Goal: Task Accomplishment & Management: Manage account settings

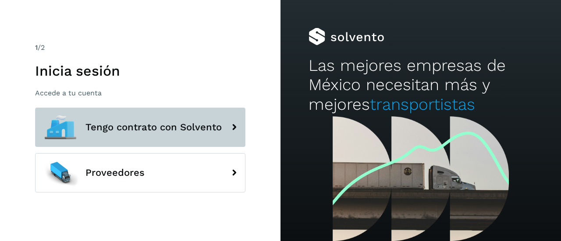
click at [177, 134] on button "Tengo contrato con Solvento" at bounding box center [140, 127] width 210 height 39
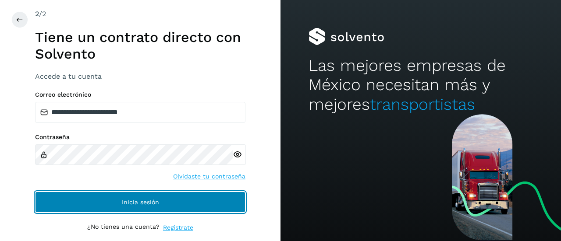
click at [150, 207] on button "Inicia sesión" at bounding box center [140, 202] width 210 height 21
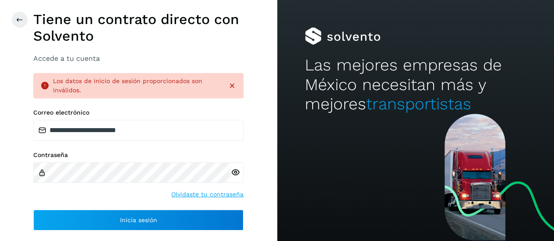
click at [236, 171] on icon at bounding box center [235, 172] width 9 height 9
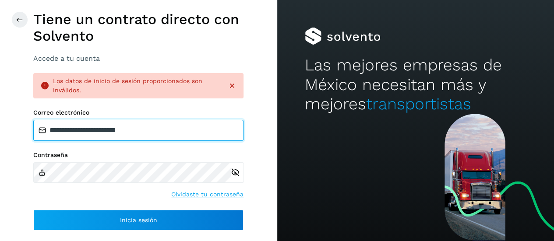
click at [171, 133] on input "**********" at bounding box center [138, 130] width 210 height 21
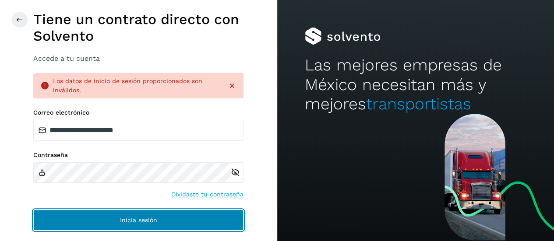
click at [145, 226] on button "Inicia sesión" at bounding box center [138, 220] width 210 height 21
click at [145, 223] on span "Inicia sesión" at bounding box center [138, 220] width 37 height 6
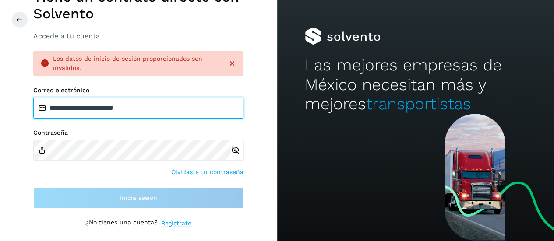
click at [235, 112] on input "**********" at bounding box center [138, 108] width 210 height 21
type input "**********"
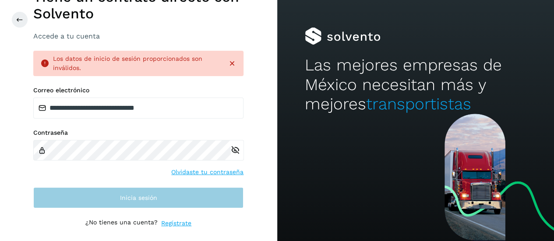
scroll to position [33, 0]
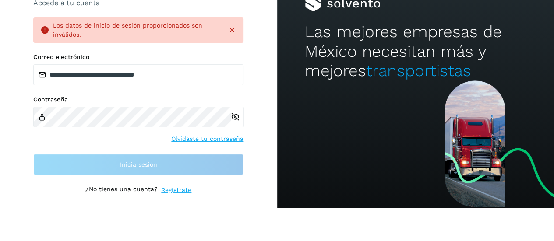
click at [231, 28] on icon at bounding box center [232, 30] width 9 height 9
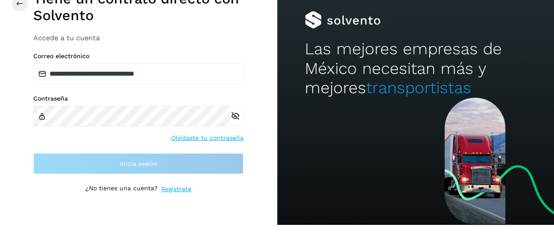
scroll to position [16, 0]
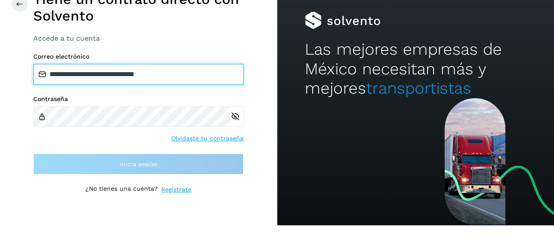
click at [166, 73] on input "**********" at bounding box center [138, 74] width 210 height 21
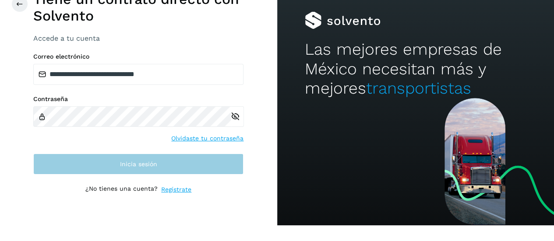
scroll to position [0, 0]
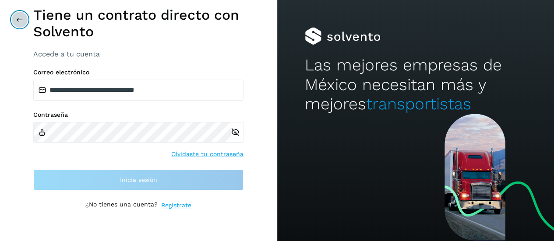
click at [20, 25] on button at bounding box center [19, 19] width 17 height 17
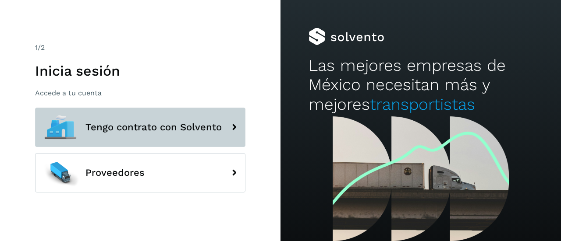
click at [142, 131] on span "Tengo contrato con Solvento" at bounding box center [153, 127] width 136 height 11
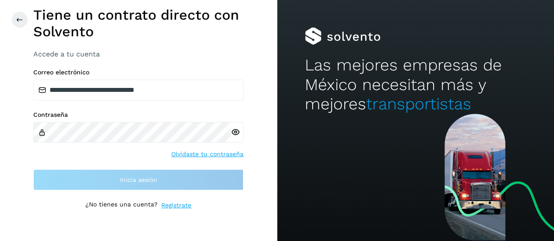
click at [233, 131] on icon at bounding box center [235, 132] width 9 height 9
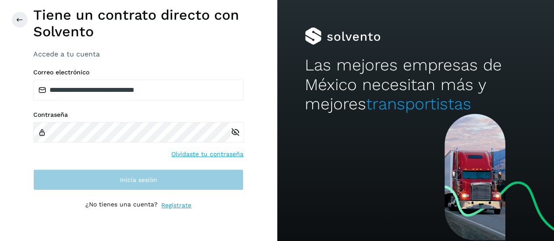
scroll to position [16, 0]
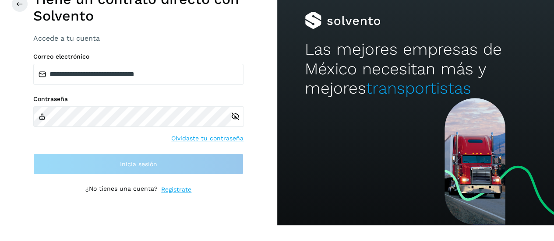
click at [185, 87] on div "**********" at bounding box center [138, 114] width 210 height 122
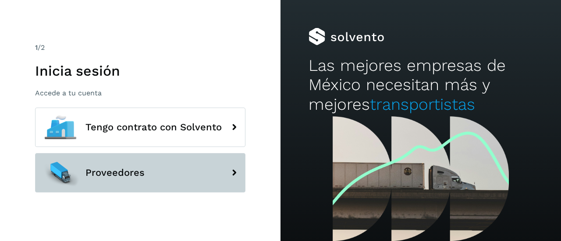
click at [148, 168] on button "Proveedores" at bounding box center [140, 172] width 210 height 39
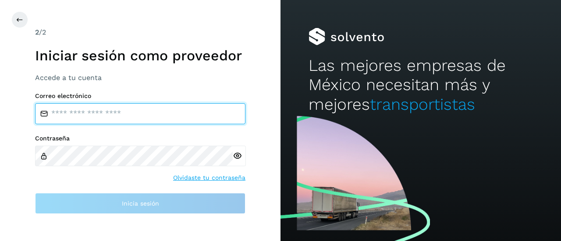
type input "**********"
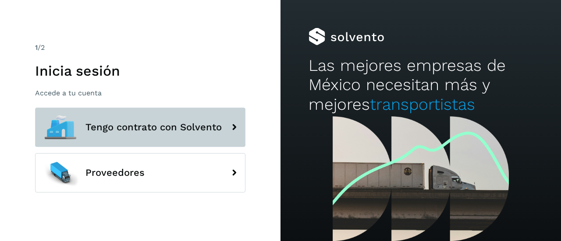
click at [110, 134] on button "Tengo contrato con Solvento" at bounding box center [140, 127] width 210 height 39
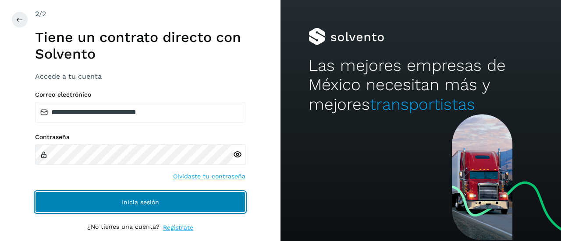
click at [145, 201] on span "Inicia sesión" at bounding box center [140, 202] width 37 height 6
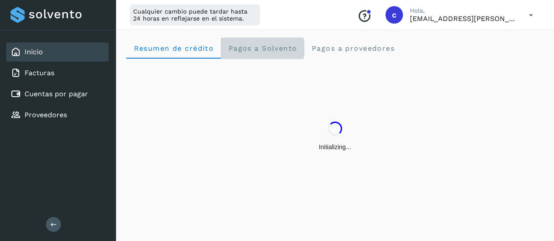
click at [274, 46] on span "Pagos a Solvento" at bounding box center [262, 48] width 69 height 8
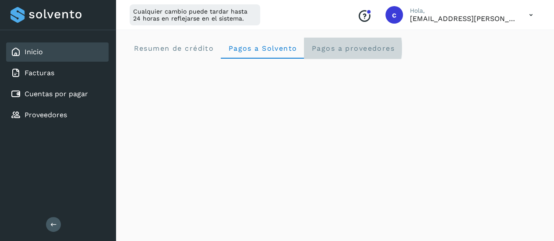
click at [331, 52] on proveedores "Pagos a proveedores" at bounding box center [353, 48] width 98 height 21
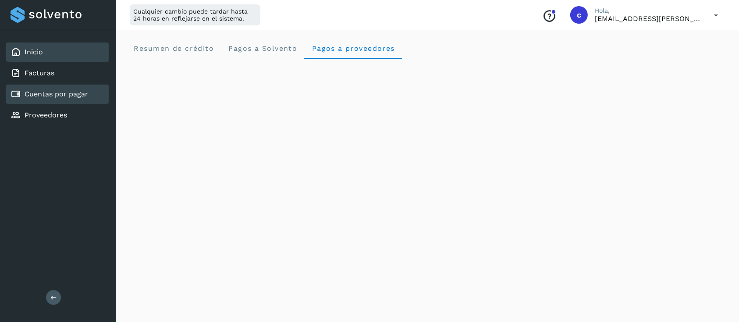
click at [59, 89] on div "Cuentas por pagar" at bounding box center [50, 94] width 78 height 11
click at [32, 52] on link "Inicio" at bounding box center [34, 52] width 18 height 8
click at [45, 89] on div "Cuentas por pagar" at bounding box center [50, 94] width 78 height 11
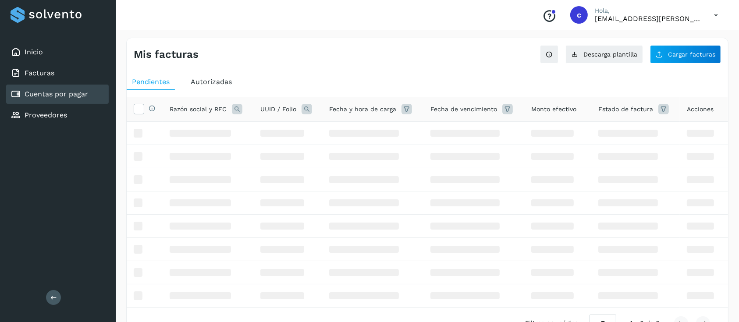
click at [45, 89] on div "Cuentas por pagar" at bounding box center [50, 94] width 78 height 11
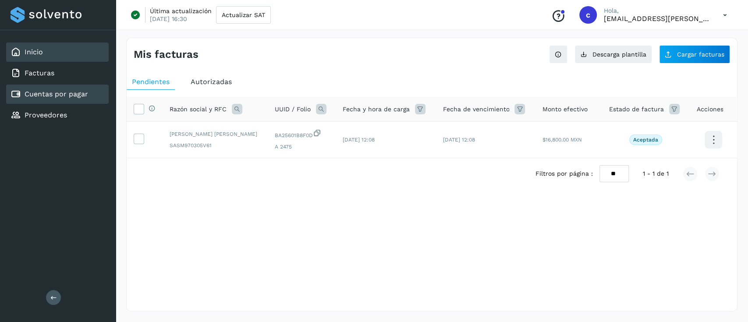
click at [35, 48] on link "Inicio" at bounding box center [34, 52] width 18 height 8
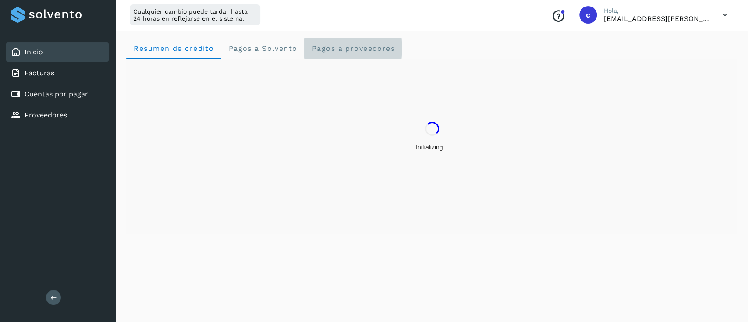
click at [374, 49] on span "Pagos a proveedores" at bounding box center [353, 48] width 84 height 8
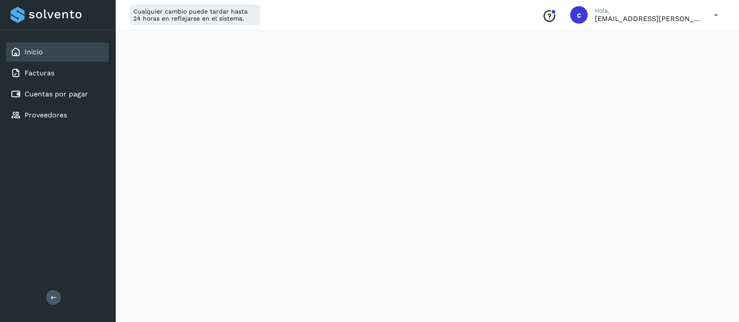
scroll to position [270, 0]
